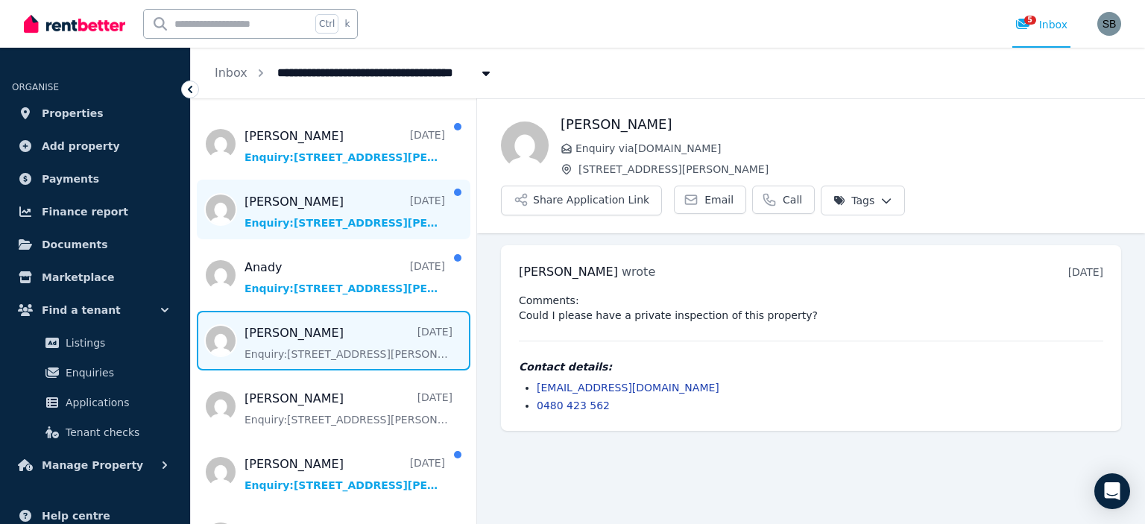
scroll to position [149, 0]
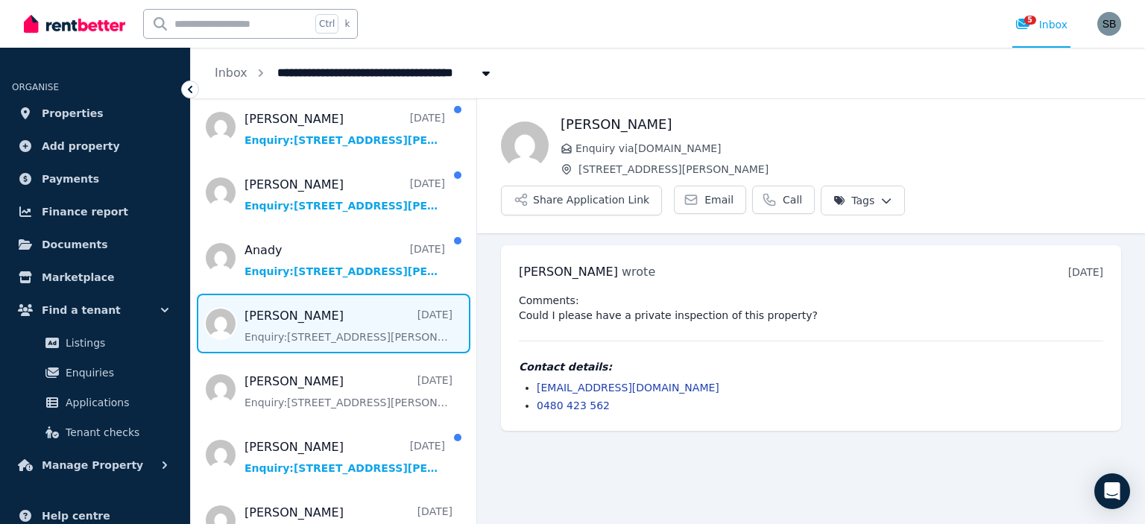
click at [335, 331] on span "Message list" at bounding box center [333, 324] width 285 height 60
click at [704, 195] on span "Email" at bounding box center [718, 199] width 29 height 15
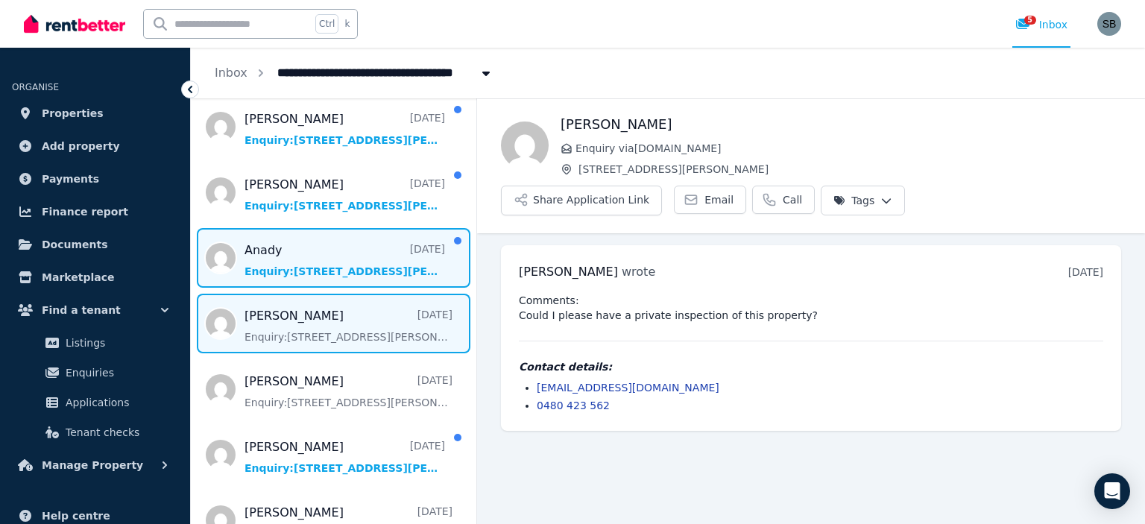
click at [286, 268] on span "Message list" at bounding box center [333, 258] width 285 height 60
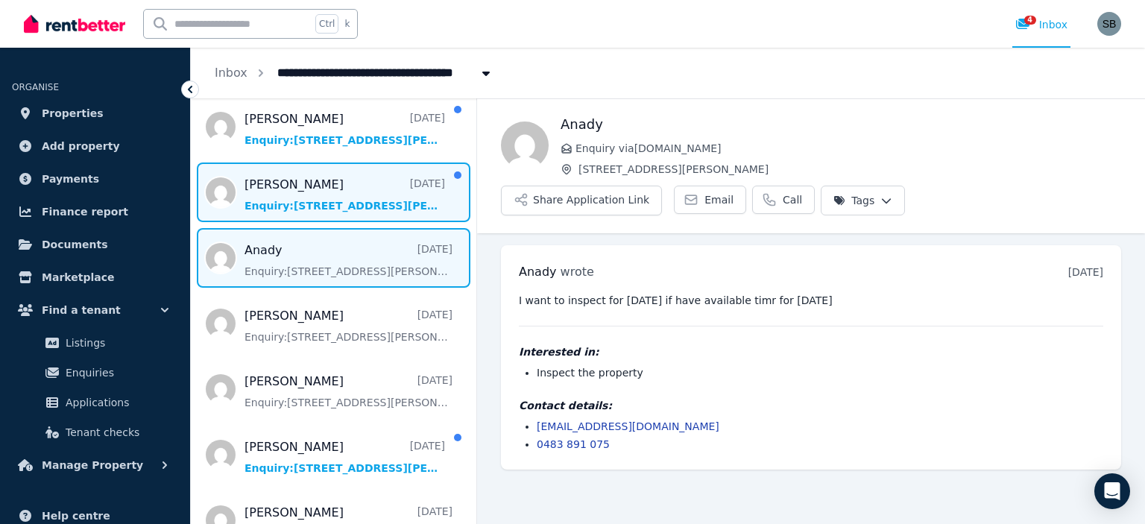
click at [328, 207] on span "Message list" at bounding box center [333, 192] width 285 height 60
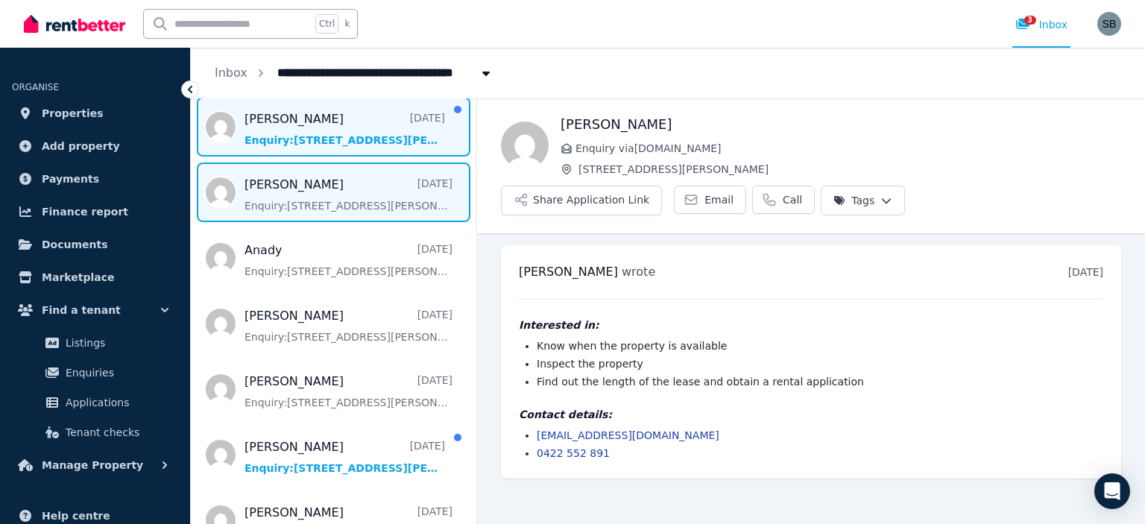
click at [272, 122] on span "Message list" at bounding box center [333, 127] width 285 height 60
